Goal: Contribute content: Contribute content

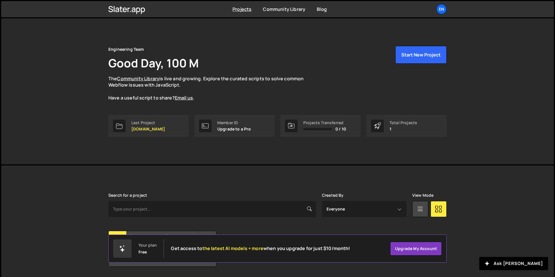
scroll to position [18, 0]
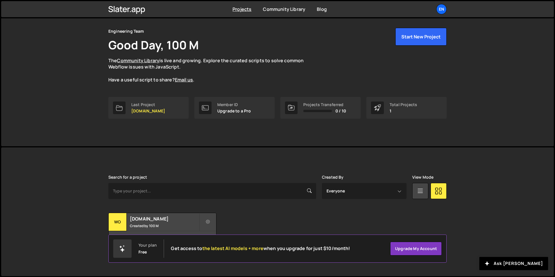
click at [127, 236] on div "Your plan Free Get access to the latest AI models + more when you upgrade for j…" at bounding box center [277, 249] width 339 height 28
click at [141, 222] on div "[DOMAIN_NAME] Created by 100 M" at bounding box center [163, 222] width 108 height 18
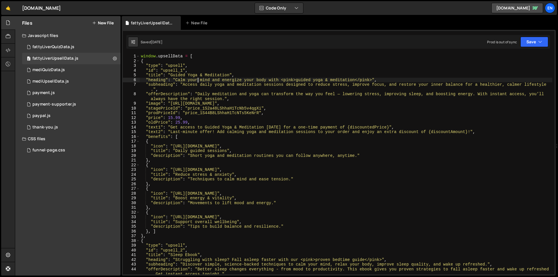
click at [198, 81] on div "window . upsellData = [ { "type" : "upsell" , "id" : "upsell_1" , "title" : "Gu…" at bounding box center [346, 169] width 412 height 230
click at [347, 79] on div "window . upsellData = [ { "type" : "upsell" , "id" : "upsell_1" , "title" : "Gu…" at bounding box center [346, 169] width 412 height 230
click at [332, 83] on div "window . upsellData = [ { "type" : "upsell" , "id" : "upsell_1" , "title" : "Gu…" at bounding box center [346, 169] width 412 height 230
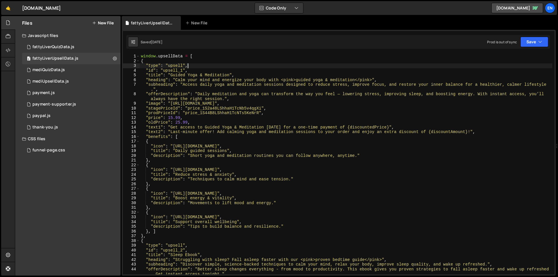
click at [293, 68] on div "window . upsellData = [ { "type" : "upsell" , "id" : "upsell_1" , "title" : "Gu…" at bounding box center [346, 169] width 412 height 230
type textarea ""type": "upsell","
click at [8, 59] on div at bounding box center [8, 64] width 14 height 14
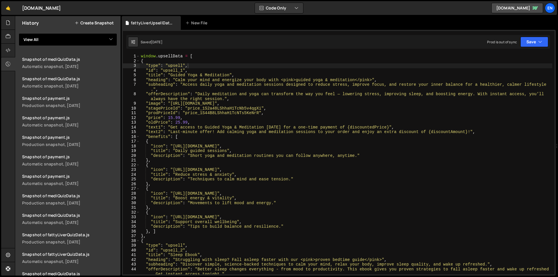
click at [33, 44] on select "View All fattyLiverQuizData fattyLiverUpsellData mediQuizData mediUpsellData pa…" at bounding box center [68, 39] width 98 height 13
select select "46565"
click at [19, 33] on select "View All fattyLiverQuizData fattyLiverUpsellData mediQuizData mediUpsellData pa…" at bounding box center [68, 39] width 98 height 13
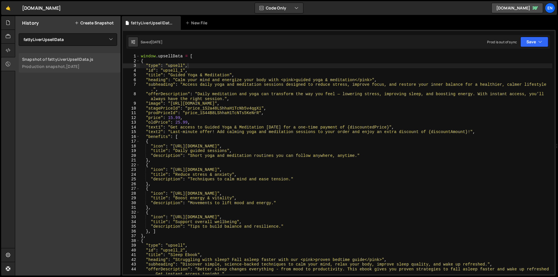
click at [44, 57] on div "Snapshot of fattyLiverUpsellData.js" at bounding box center [69, 59] width 95 height 5
click at [191, 109] on div "window . upsellData = [ { "type" : "upsell" , "id" : "upsell_1" , "title" : "Gu…" at bounding box center [346, 169] width 412 height 230
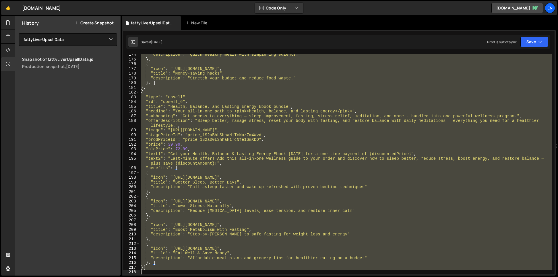
scroll to position [863, 0]
drag, startPoint x: 143, startPoint y: 58, endPoint x: 350, endPoint y: 298, distance: 317.6
click at [350, 277] on html "Projects Community Library Blog En Projects Your Teams Account Upgrade Logout" at bounding box center [279, 138] width 558 height 277
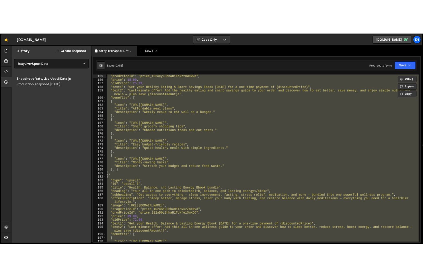
scroll to position [0, 0]
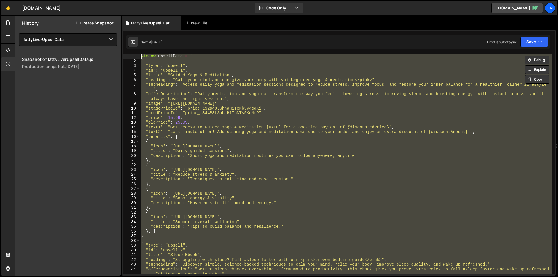
drag, startPoint x: 150, startPoint y: 269, endPoint x: 93, endPoint y: -32, distance: 306.0
click at [93, 0] on html "Projects Community Library Blog En Projects Your Teams Account Upgrade Logout" at bounding box center [279, 138] width 558 height 277
click at [267, 93] on div "window . upsellData = [ { "type" : "upsell" , "id" : "upsell_1" , "title" : "Gu…" at bounding box center [346, 164] width 412 height 221
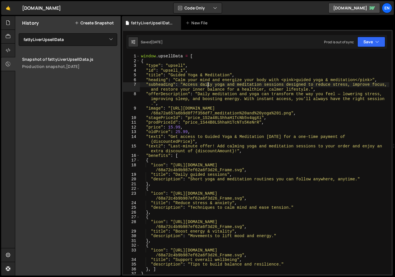
click at [206, 87] on div "window . upsellData = [ { "type" : "upsell" , "id" : "upsell_1" , "title" : "Gu…" at bounding box center [264, 169] width 249 height 230
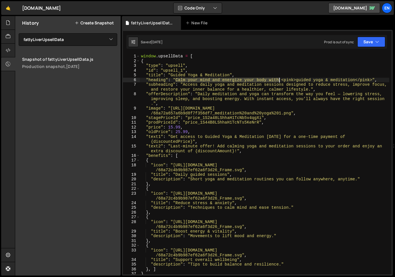
drag, startPoint x: 182, startPoint y: 80, endPoint x: 279, endPoint y: 81, distance: 96.1
click at [279, 81] on div "window . upsellData = [ { "type" : "upsell" , "id" : "upsell_1" , "title" : "Gu…" at bounding box center [264, 169] width 249 height 230
paste textarea ", balance your hormones, and unlock effortless weight loss"
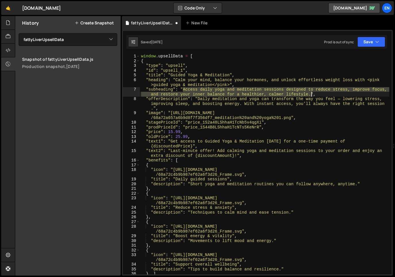
drag, startPoint x: 182, startPoint y: 90, endPoint x: 311, endPoint y: 95, distance: 128.7
click at [310, 95] on div "window . upsellData = [ { "type" : "upsell" , "id" : "upsell_1" , "title" : "Gu…" at bounding box center [264, 169] width 249 height 230
paste textarea "Discover how just 10 minutes a day of mindful movement and breathwork can reduc…"
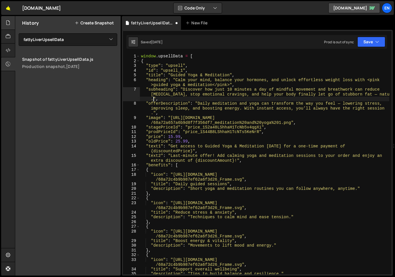
drag, startPoint x: 1, startPoint y: 14, endPoint x: 4, endPoint y: 16, distance: 4.1
click at [1, 14] on link "🤙" at bounding box center [8, 8] width 14 height 14
drag, startPoint x: 11, startPoint y: 21, endPoint x: 44, endPoint y: 24, distance: 33.7
click at [11, 21] on div at bounding box center [8, 23] width 14 height 14
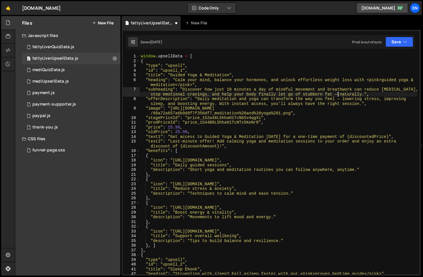
drag, startPoint x: 338, startPoint y: 95, endPoint x: 369, endPoint y: 109, distance: 34.3
click at [338, 95] on div "window . upsellData = [ { "type" : "upsell" , "id" : "upsell_1" , "title" : "Gu…" at bounding box center [279, 171] width 278 height 235
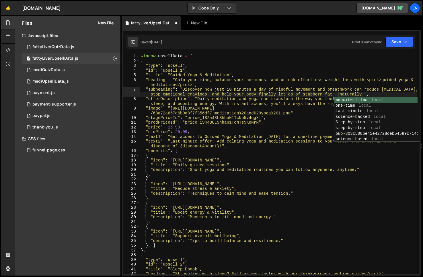
scroll to position [0, 32]
click at [292, 98] on div "window . upsellData = [ { "type" : "upsell" , "id" : "upsell_1" , "title" : "Gu…" at bounding box center [279, 171] width 278 height 235
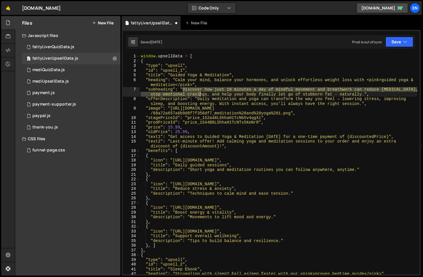
drag, startPoint x: 194, startPoint y: 90, endPoint x: 221, endPoint y: 69, distance: 34.1
click at [201, 93] on div "window . upsellData = [ { "type" : "upsell" , "id" : "upsell_1" , "title" : "Gu…" at bounding box center [279, 171] width 278 height 235
click at [162, 99] on div "window . upsellData = [ { "type" : "upsell" , "id" : "upsell_1" , "title" : "Gu…" at bounding box center [279, 171] width 278 height 235
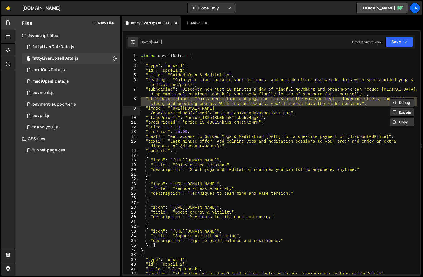
click at [161, 99] on div "window . upsellData = [ { "type" : "upsell" , "id" : "upsell_1" , "title" : "Gu…" at bounding box center [279, 171] width 278 height 235
drag, startPoint x: 185, startPoint y: 117, endPoint x: 188, endPoint y: 137, distance: 20.2
click at [185, 117] on div "window . upsellData = [ { "type" : "upsell" , "id" : "upsell_1" , "title" : "Gu…" at bounding box center [279, 171] width 278 height 235
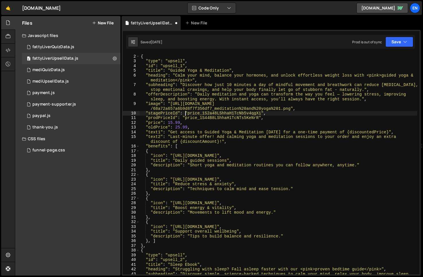
scroll to position [0, 0]
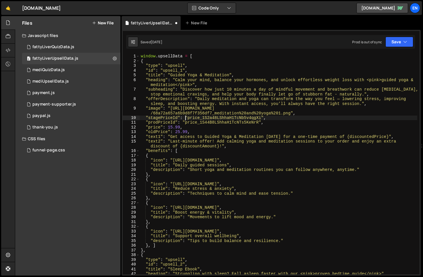
click at [155, 109] on div "window . upsellData = [ { "type" : "upsell" , "id" : "upsell_1" , "title" : "Gu…" at bounding box center [279, 171] width 278 height 235
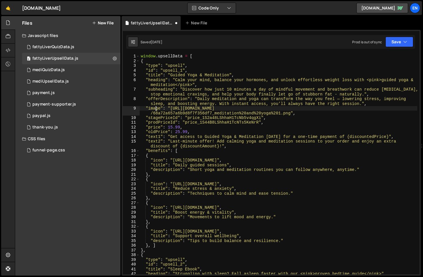
click at [155, 109] on div "window . upsellData = [ { "type" : "upsell" , "id" : "upsell_1" , "title" : "Gu…" at bounding box center [279, 171] width 278 height 235
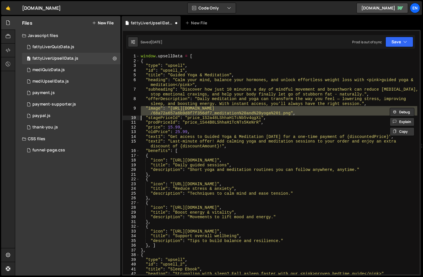
click at [155, 109] on div "window . upsellData = [ { "type" : "upsell" , "id" : "upsell_1" , "title" : "Gu…" at bounding box center [279, 171] width 278 height 235
click at [154, 100] on div "window . upsellData = [ { "type" : "upsell" , "id" : "upsell_1" , "title" : "Gu…" at bounding box center [279, 171] width 278 height 235
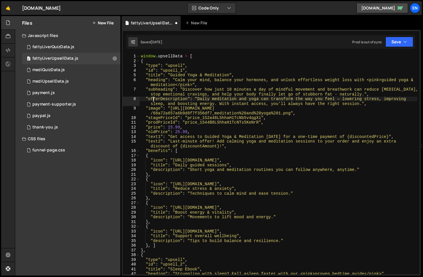
click at [154, 100] on div "window . upsellData = [ { "type" : "upsell" , "id" : "upsell_1" , "title" : "Gu…" at bounding box center [279, 171] width 278 height 235
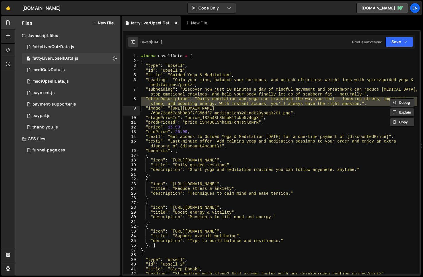
click at [154, 100] on div "window . upsellData = [ { "type" : "upsell" , "id" : "upsell_1" , "title" : "Gu…" at bounding box center [279, 171] width 278 height 235
click at [169, 119] on div "window . upsellData = [ { "type" : "upsell" , "id" : "upsell_1" , "title" : "Gu…" at bounding box center [279, 171] width 278 height 235
drag, startPoint x: 197, startPoint y: 100, endPoint x: 362, endPoint y: 105, distance: 165.1
click at [362, 105] on div "window . upsellData = [ { "type" : "upsell" , "id" : "upsell_1" , "title" : "Gu…" at bounding box center [279, 171] width 278 height 235
paste textarea "Guided yoga and meditation help your body exit “stress mode,” balance your horm…"
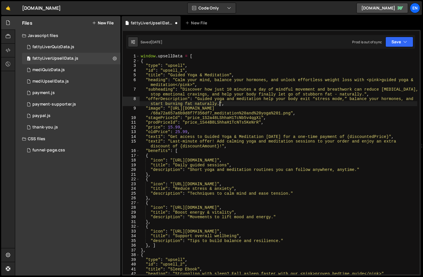
click at [162, 117] on div "window . upsellData = [ { "type" : "upsell" , "id" : "upsell_1" , "title" : "Gu…" at bounding box center [279, 171] width 278 height 235
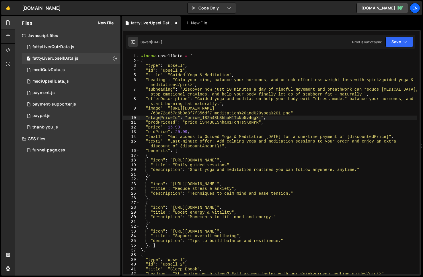
click at [158, 137] on div "window . upsellData = [ { "type" : "upsell" , "id" : "upsell_1" , "title" : "Gu…" at bounding box center [279, 171] width 278 height 235
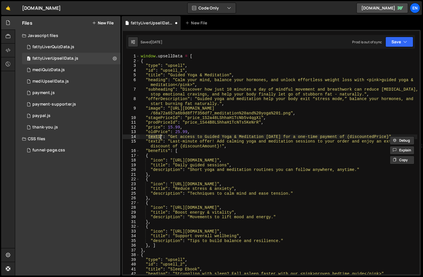
click at [158, 137] on div "window . upsellData = [ { "type" : "upsell" , "id" : "upsell_1" , "title" : "Gu…" at bounding box center [279, 171] width 278 height 235
click at [178, 141] on div "window . upsellData = [ { "type" : "upsell" , "id" : "upsell_1" , "title" : "Gu…" at bounding box center [279, 171] width 278 height 235
click at [177, 141] on div "window . upsellData = [ { "type" : "upsell" , "id" : "upsell_1" , "title" : "Gu…" at bounding box center [279, 171] width 278 height 235
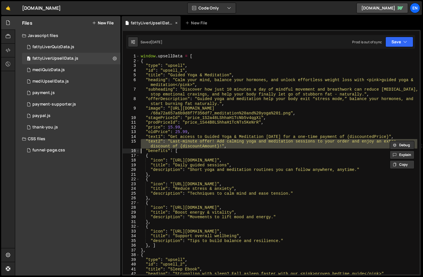
drag, startPoint x: 177, startPoint y: 141, endPoint x: 147, endPoint y: 17, distance: 128.4
click at [177, 141] on div "window . upsellData = [ { "type" : "upsell" , "id" : "upsell_1" , "title" : "Gu…" at bounding box center [279, 171] width 278 height 235
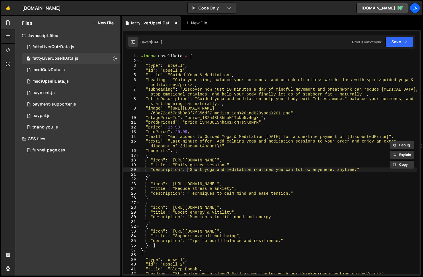
click at [189, 170] on div "window . upsellData = [ { "type" : "upsell" , "id" : "upsell_1" , "title" : "Gu…" at bounding box center [279, 171] width 278 height 235
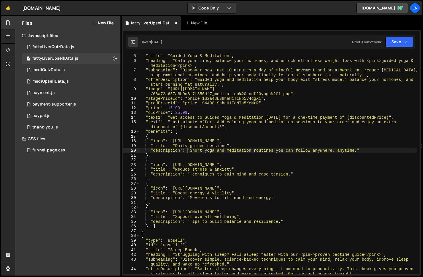
scroll to position [15, 0]
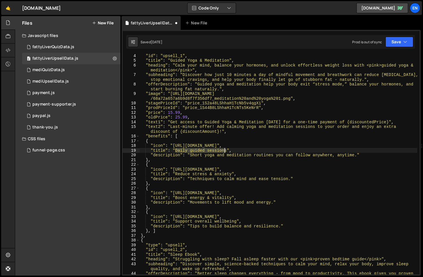
drag, startPoint x: 187, startPoint y: 150, endPoint x: 226, endPoint y: 150, distance: 38.7
click at [226, 150] on div ""id" : "upsell_1" , "title" : "Guided Yoga & Meditation" , "heading" : "Calm yo…" at bounding box center [279, 170] width 278 height 235
paste textarea "10-Minute Sessions"
drag, startPoint x: 190, startPoint y: 156, endPoint x: 377, endPoint y: 148, distance: 187.5
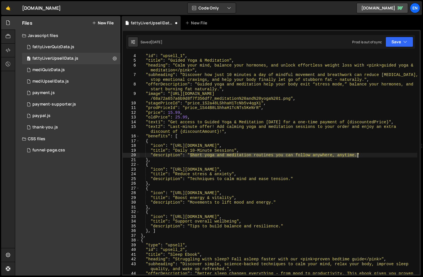
click at [359, 156] on div ""id" : "upsell_1" , "title" : "Guided Yoga & Meditation" , "heading" : "Calm yo…" at bounding box center [279, 170] width 278 height 235
paste textarea "imple yoga and meditation flows designed to calm your body and activate your fa…"
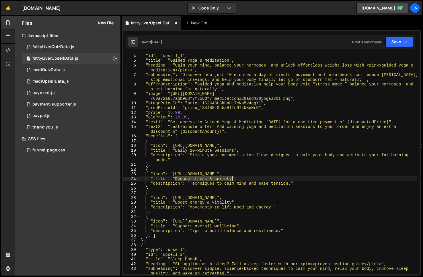
drag, startPoint x: 178, startPoint y: 178, endPoint x: 226, endPoint y: 168, distance: 49.5
click at [232, 179] on div ""id" : "upsell_1" , "title" : "Guided Yoga & Meditation" , "heading" : "Calm yo…" at bounding box center [279, 170] width 278 height 235
paste textarea "Stress & Cortisol Reset Plan"
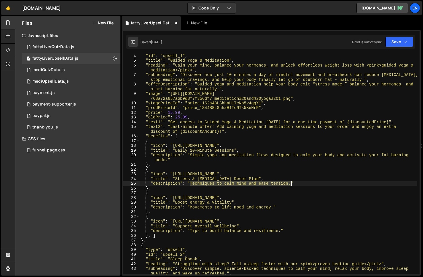
drag, startPoint x: 190, startPoint y: 184, endPoint x: 290, endPoint y: 180, distance: 100.5
click at [291, 185] on div ""id" : "upsell_1" , "title" : "Guided Yoga & Meditation" , "heading" : "Calm yo…" at bounding box center [279, 170] width 278 height 235
paste textarea "Lower cortisol levels that cause belly fat and hormone imbalance"
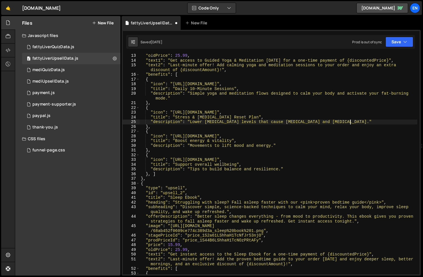
scroll to position [81, 0]
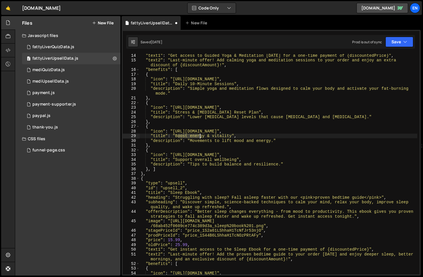
drag, startPoint x: 177, startPoint y: 137, endPoint x: 202, endPoint y: 137, distance: 25.0
click at [202, 137] on div ""text1" : "Get access to Guided Yoga & Meditation today for a one-time payment …" at bounding box center [279, 168] width 278 height 230
drag, startPoint x: 176, startPoint y: 136, endPoint x: 231, endPoint y: 137, distance: 54.8
click at [231, 137] on div ""text1" : "Get access to Guided Yoga & Meditation today for a one-time payment …" at bounding box center [279, 168] width 278 height 230
paste textarea "Mindful Weight Loss Toolkit"
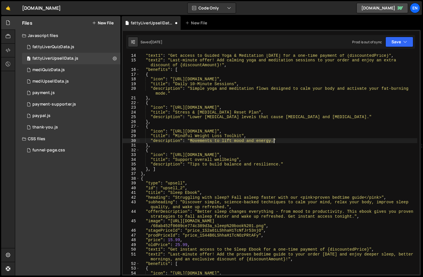
drag, startPoint x: 195, startPoint y: 141, endPoint x: 279, endPoint y: 137, distance: 84.7
click at [273, 141] on div ""text1" : "Get access to Guided Yoga & Meditation today for a one-time payment …" at bounding box center [279, 168] width 278 height 230
paste textarea "Learn how relaxation, not restriction, helps you burn fat and control cravings"
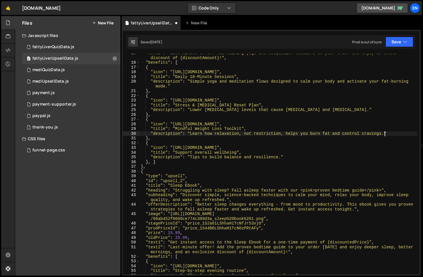
scroll to position [110, 0]
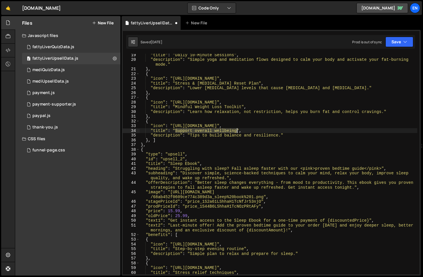
drag, startPoint x: 176, startPoint y: 131, endPoint x: 245, endPoint y: 133, distance: 69.2
click at [237, 132] on div ""title" : "Daily 10-Minute Sessions" , "description" : "Simple yoga and meditat…" at bounding box center [279, 168] width 278 height 230
paste textarea "Better Sleep & Energy"
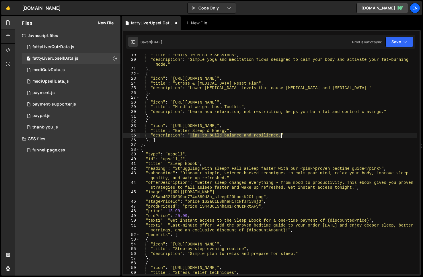
drag, startPoint x: 191, startPoint y: 136, endPoint x: 277, endPoint y: 136, distance: 85.2
click at [281, 135] on div ""title" : "Daily 10-Minute Sessions" , "description" : "Simple yoga and meditat…" at bounding box center [279, 168] width 278 height 230
paste textarea "Restore deep rest, recover faster, and wake up with motivation to move and eat …"
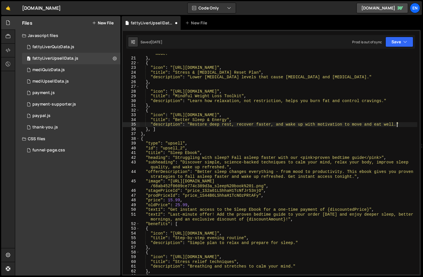
scroll to position [115, 0]
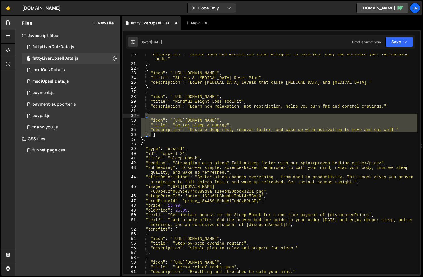
drag, startPoint x: 150, startPoint y: 129, endPoint x: 146, endPoint y: 124, distance: 6.3
click at [145, 117] on div ""description" : "Simple yoga and meditation flows designed to calm your body an…" at bounding box center [279, 169] width 278 height 235
click at [151, 135] on div ""description" : "Simple yoga and meditation flows designed to calm your body an…" at bounding box center [279, 164] width 278 height 221
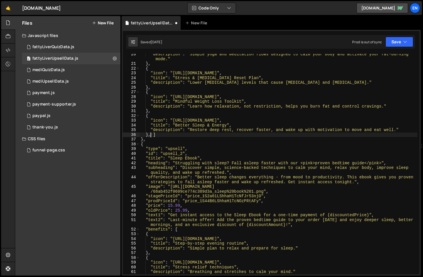
scroll to position [0, 0]
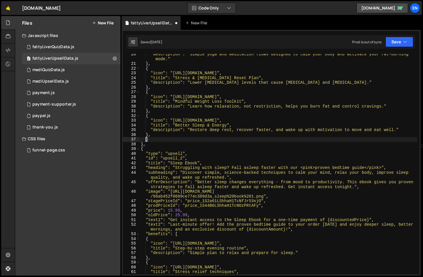
paste textarea "},"
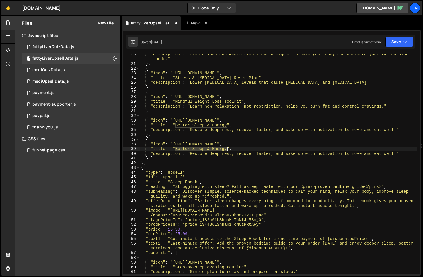
drag, startPoint x: 176, startPoint y: 148, endPoint x: 227, endPoint y: 149, distance: 51.6
click at [227, 149] on div ""description" : "Simple yoga and meditation flows designed to calm your body an…" at bounding box center [279, 169] width 278 height 235
paste textarea "Emotional Balance Practices"
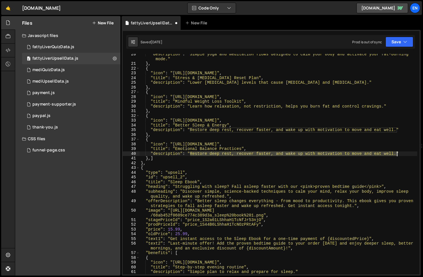
drag, startPoint x: 196, startPoint y: 155, endPoint x: 397, endPoint y: 152, distance: 200.6
click at [397, 153] on div ""description" : "Simple yoga and meditation flows designed to calm your body an…" at bounding box center [279, 169] width 278 height 235
paste textarea "duce anxiety, improve focus, and stop stress eating before it starts"
type textarea ""description": "Reduce anxiety, improve focus, and stop stress eating before it…"
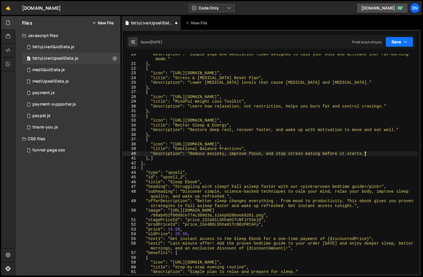
drag, startPoint x: 399, startPoint y: 44, endPoint x: 397, endPoint y: 47, distance: 3.7
click at [399, 44] on button "Save" at bounding box center [400, 42] width 28 height 10
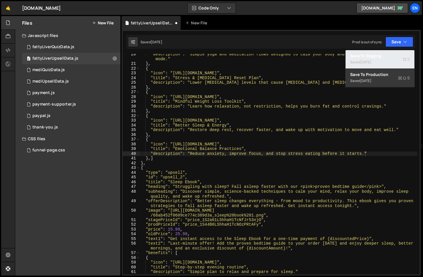
click at [368, 57] on div "Save to Staging S" at bounding box center [380, 56] width 60 height 6
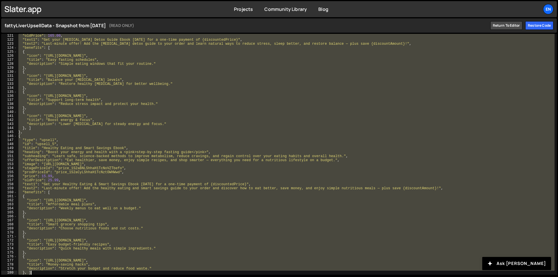
scroll to position [635, 0]
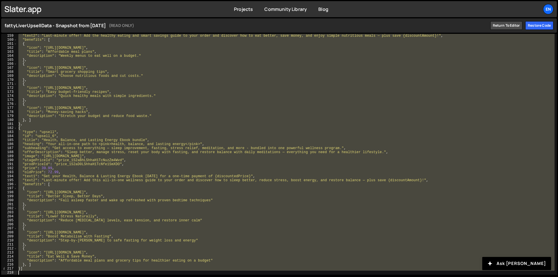
drag, startPoint x: 38, startPoint y: 86, endPoint x: 149, endPoint y: 298, distance: 238.8
click at [149, 277] on html "Projects Community Library Blog En Projects Your Teams Account Upgrade Logout :" at bounding box center [279, 138] width 558 height 277
type textarea "}]"
